Goal: Task Accomplishment & Management: Manage account settings

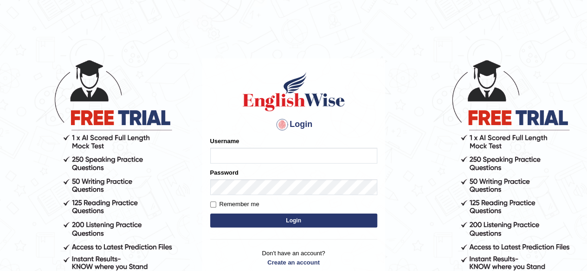
type input "shyamjee"
click at [281, 222] on button "Login" at bounding box center [293, 221] width 167 height 14
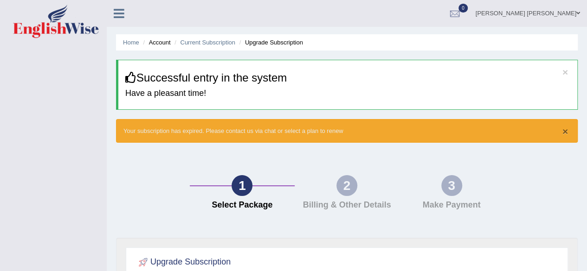
click at [565, 129] on button "×" at bounding box center [565, 132] width 6 height 10
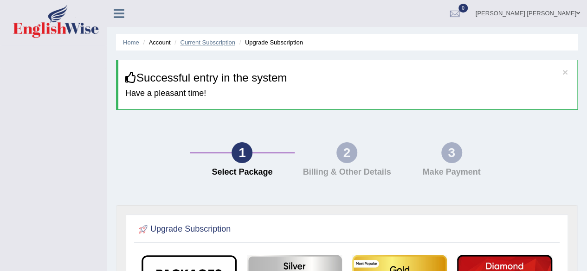
click at [204, 41] on link "Current Subscription" at bounding box center [207, 42] width 55 height 7
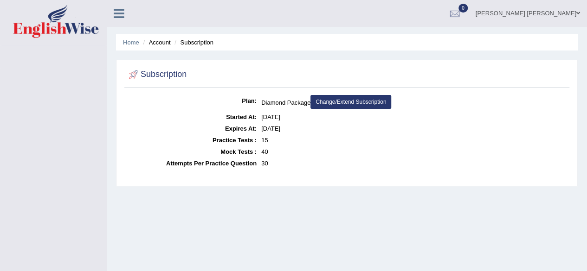
click at [347, 101] on link "Change/Extend Subscription" at bounding box center [350, 102] width 81 height 14
